Goal: Task Accomplishment & Management: Use online tool/utility

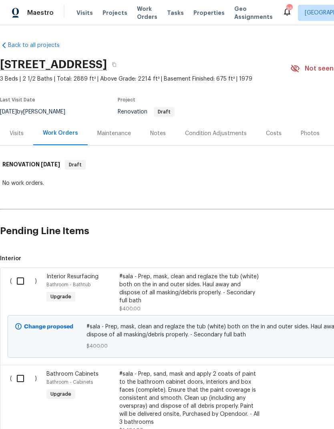
click at [119, 133] on div "Maintenance" at bounding box center [114, 133] width 34 height 8
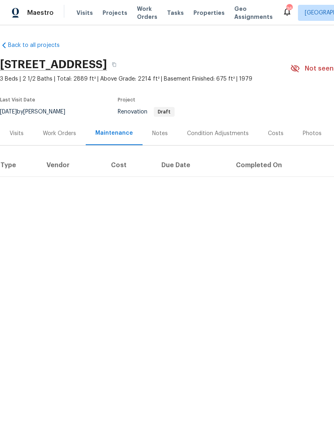
click at [64, 135] on div "Work Orders" at bounding box center [59, 133] width 33 height 8
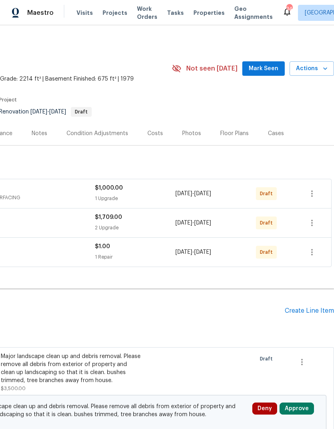
scroll to position [0, 119]
click at [312, 251] on icon "button" at bounding box center [312, 252] width 2 height 6
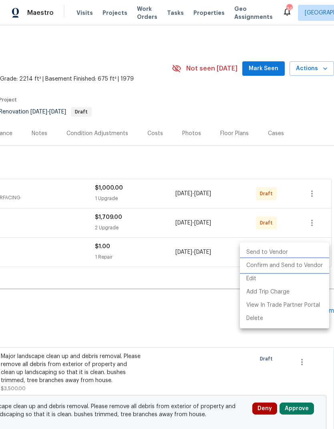
click at [281, 265] on li "Confirm and Send to Vendor" at bounding box center [284, 265] width 89 height 13
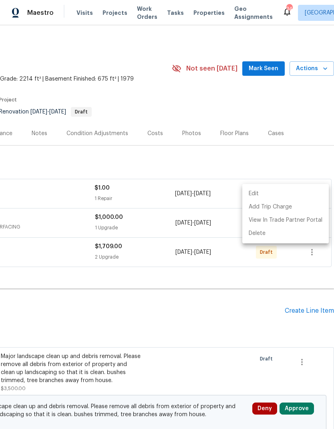
click at [231, 316] on div at bounding box center [167, 214] width 334 height 429
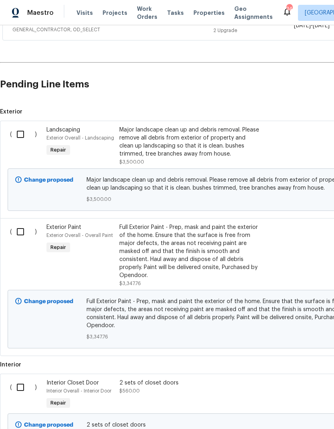
scroll to position [226, 0]
click at [21, 135] on input "checkbox" at bounding box center [23, 134] width 23 height 17
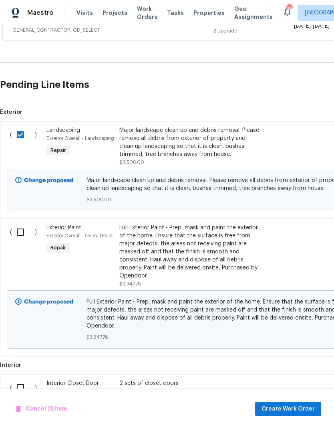
click at [286, 405] on span "Create Work Order" at bounding box center [288, 409] width 53 height 10
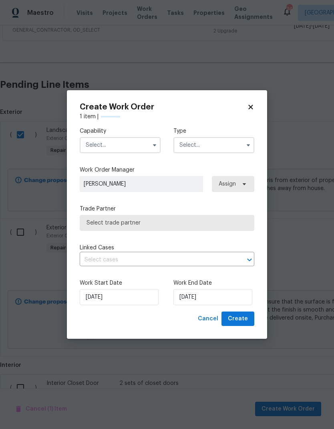
checkbox input "false"
click at [151, 145] on icon "button" at bounding box center [154, 145] width 6 height 6
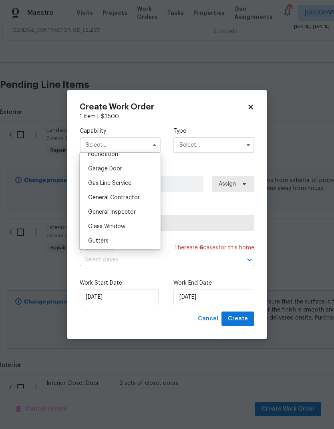
scroll to position [345, 0]
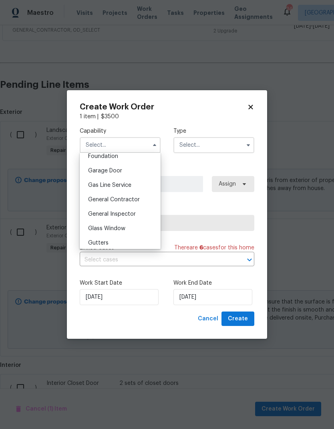
click at [123, 199] on span "General Contractor" at bounding box center [114, 200] width 52 height 6
type input "General Contractor"
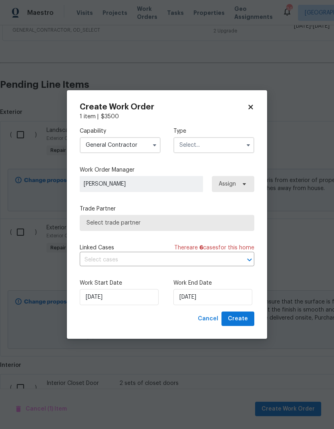
click at [210, 145] on input "text" at bounding box center [213, 145] width 81 height 16
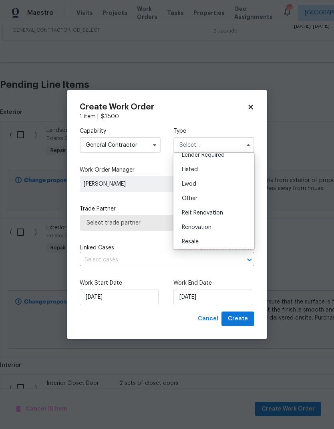
scroll to position [66, 0]
click at [204, 226] on span "Renovation" at bounding box center [197, 226] width 30 height 6
type input "Renovation"
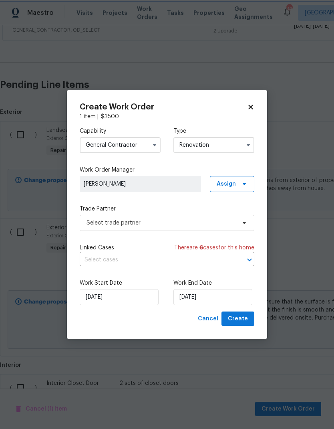
scroll to position [0, 0]
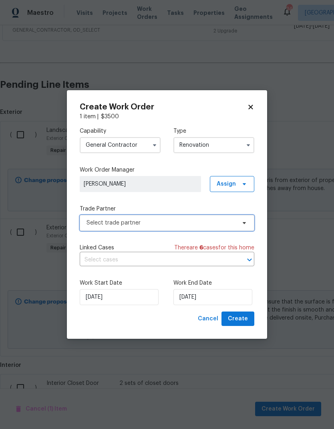
click at [226, 226] on span "Select trade partner" at bounding box center [167, 223] width 175 height 16
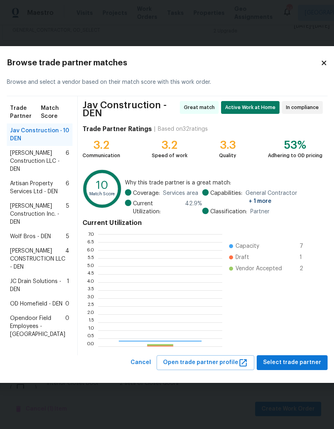
scroll to position [112, 124]
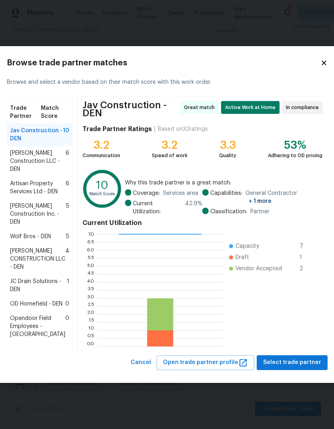
click at [30, 293] on span "JC Drain Solutions - DEN" at bounding box center [38, 285] width 57 height 16
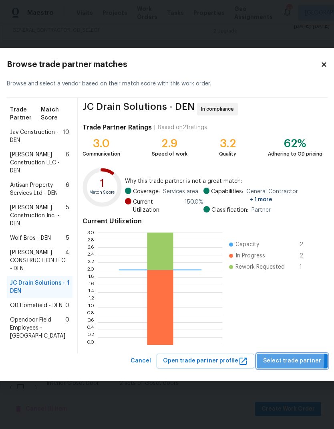
click at [267, 366] on span "Select trade partner" at bounding box center [292, 361] width 58 height 10
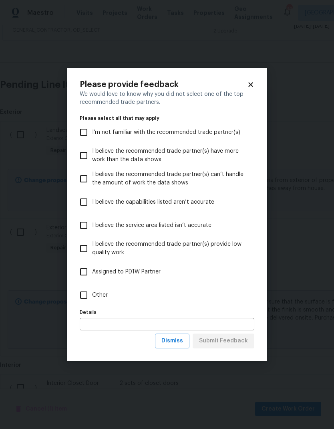
click at [82, 297] on input "Other" at bounding box center [83, 294] width 17 height 17
checkbox input "true"
click at [112, 324] on input "text" at bounding box center [167, 324] width 175 height 12
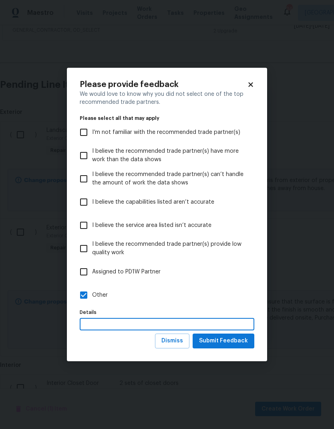
scroll to position [30, 0]
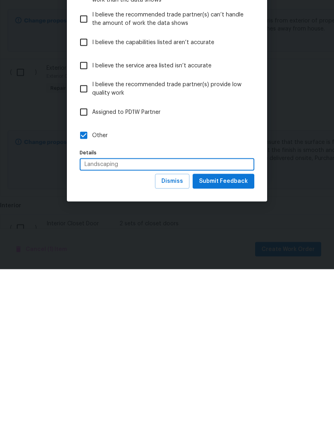
type input "Landscaping"
click at [228, 336] on span "Submit Feedback" at bounding box center [223, 341] width 49 height 10
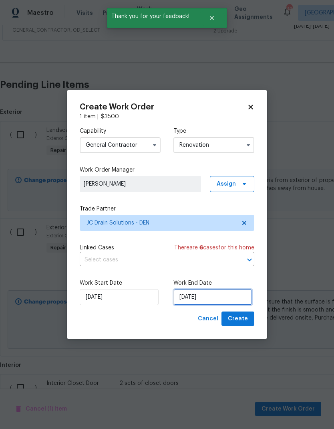
click at [226, 296] on input "[DATE]" at bounding box center [212, 297] width 79 height 16
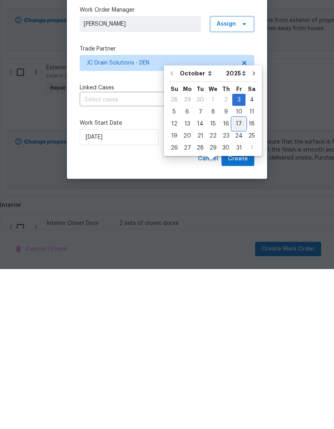
click at [235, 278] on div "17" at bounding box center [238, 283] width 13 height 11
type input "[DATE]"
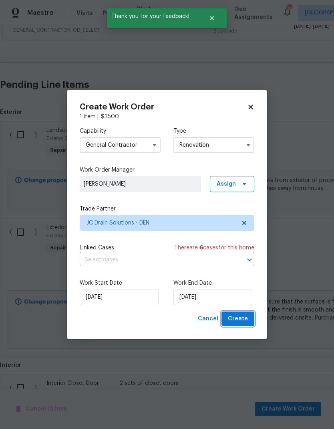
click at [240, 318] on span "Create" at bounding box center [238, 319] width 20 height 10
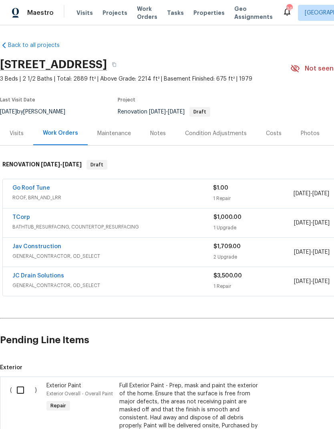
scroll to position [0, 0]
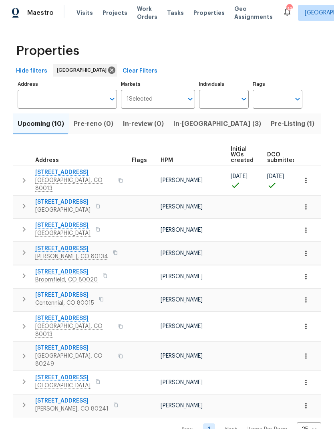
click at [188, 125] on span "In-[GEOGRAPHIC_DATA] (3)" at bounding box center [217, 123] width 88 height 11
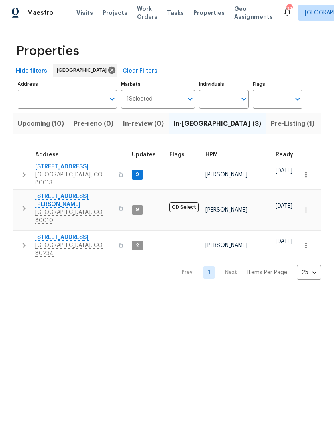
click at [91, 126] on span "Pre-reno (0)" at bounding box center [94, 123] width 40 height 11
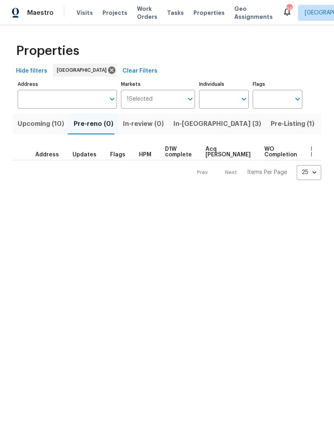
click at [37, 127] on span "Upcoming (10)" at bounding box center [41, 123] width 46 height 11
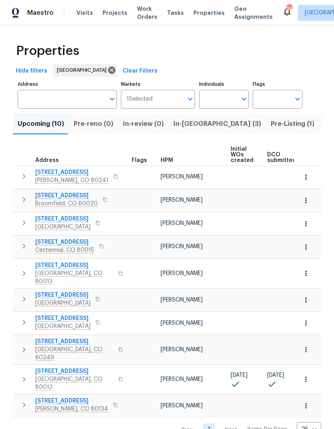
click at [65, 367] on span "[STREET_ADDRESS]" at bounding box center [74, 371] width 78 height 8
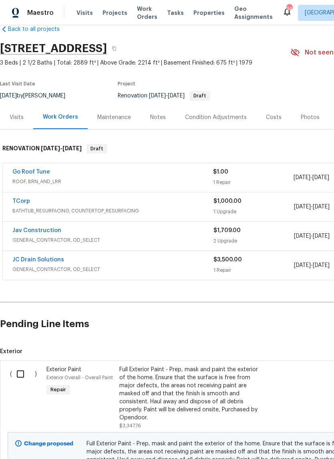
scroll to position [18, 0]
